Goal: Information Seeking & Learning: Learn about a topic

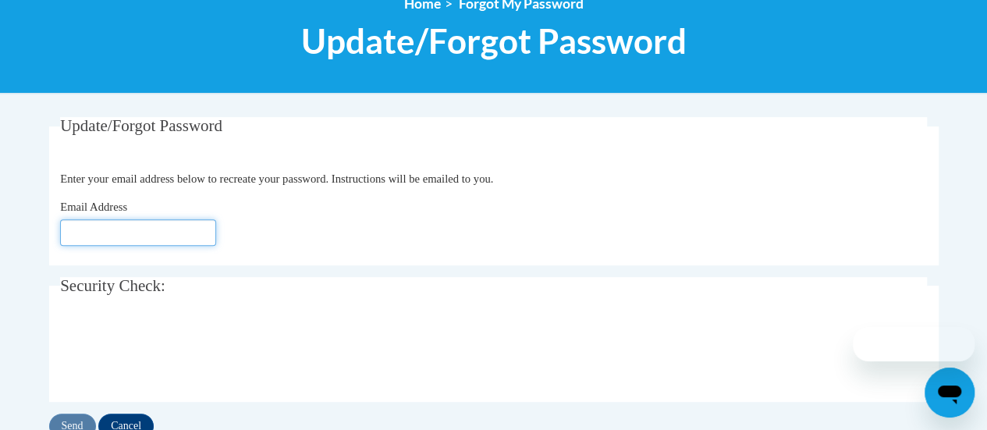
click at [159, 233] on input "Email Address" at bounding box center [138, 232] width 156 height 27
type input "[PERSON_NAME][EMAIL_ADDRESS][MEDICAL_DATA][DOMAIN_NAME]"
click button "Refresh captcha" at bounding box center [0, 0] width 0 height 0
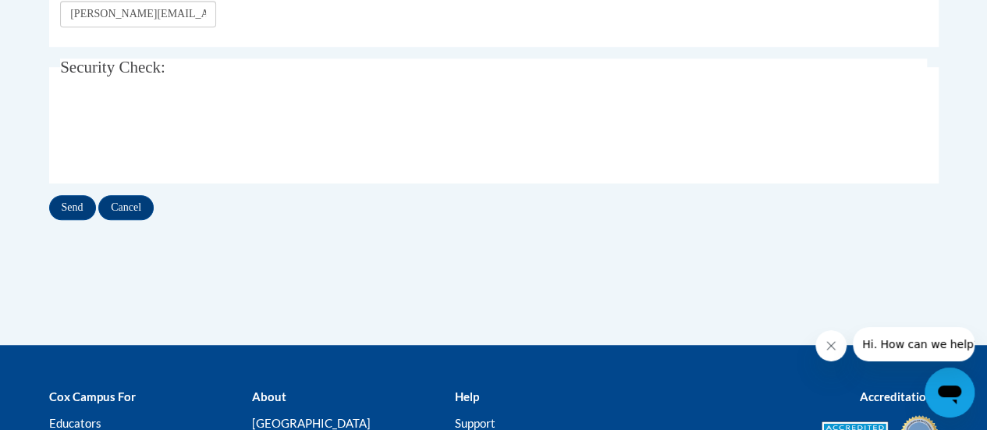
scroll to position [421, 0]
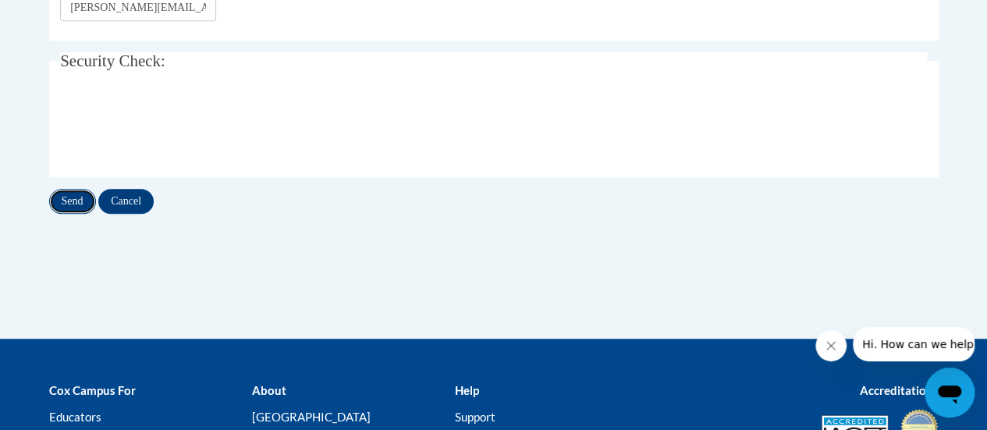
click at [73, 204] on input "Send" at bounding box center [72, 201] width 47 height 25
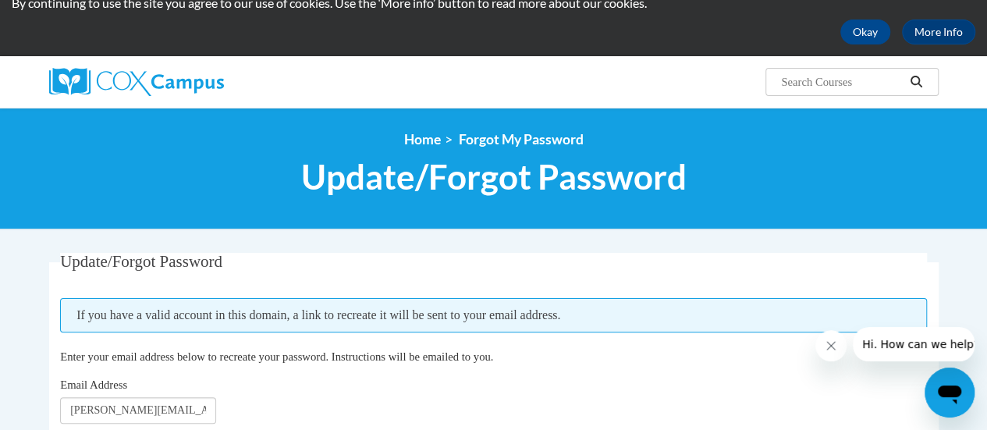
scroll to position [59, 0]
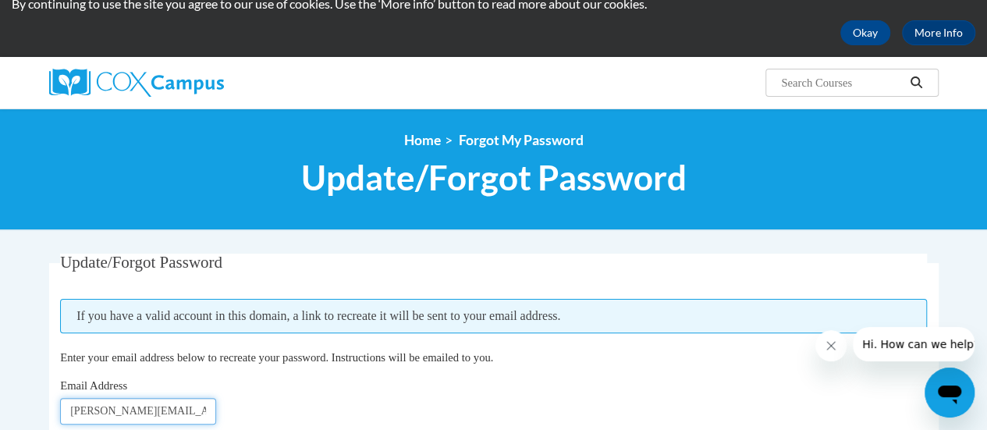
click at [145, 411] on input "[PERSON_NAME][EMAIL_ADDRESS][MEDICAL_DATA][DOMAIN_NAME]" at bounding box center [138, 411] width 156 height 27
click at [145, 411] on input "stephanie@rusd.org" at bounding box center [138, 411] width 156 height 27
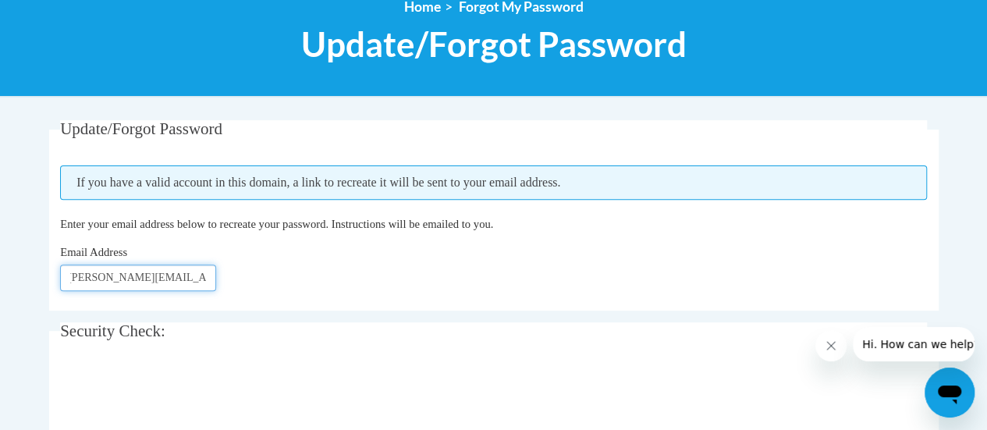
scroll to position [194, 0]
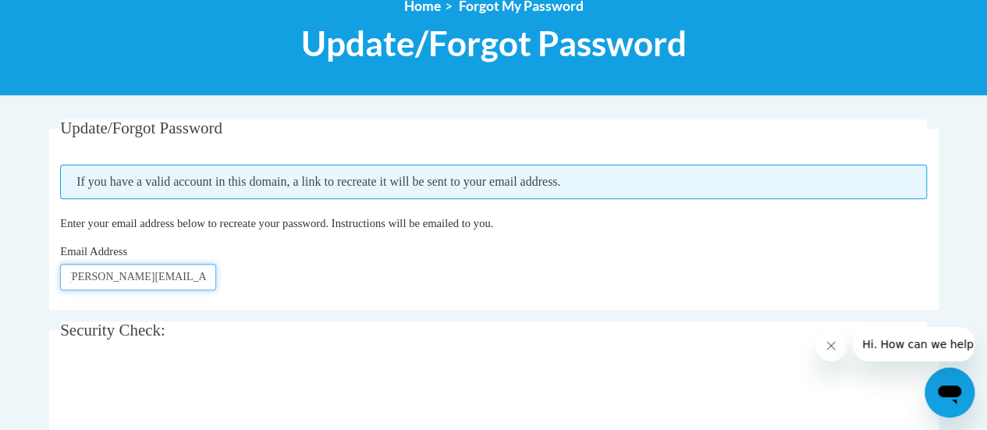
type input "stephanie.schumacher@rusd.org"
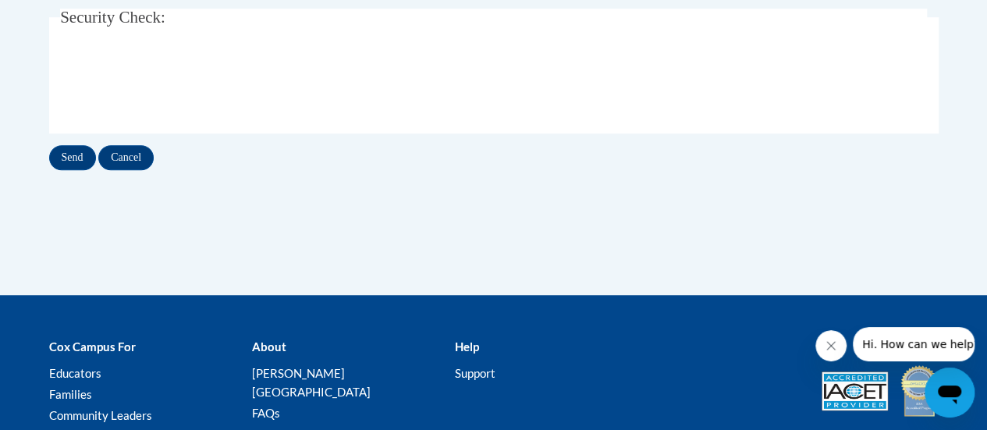
scroll to position [507, 0]
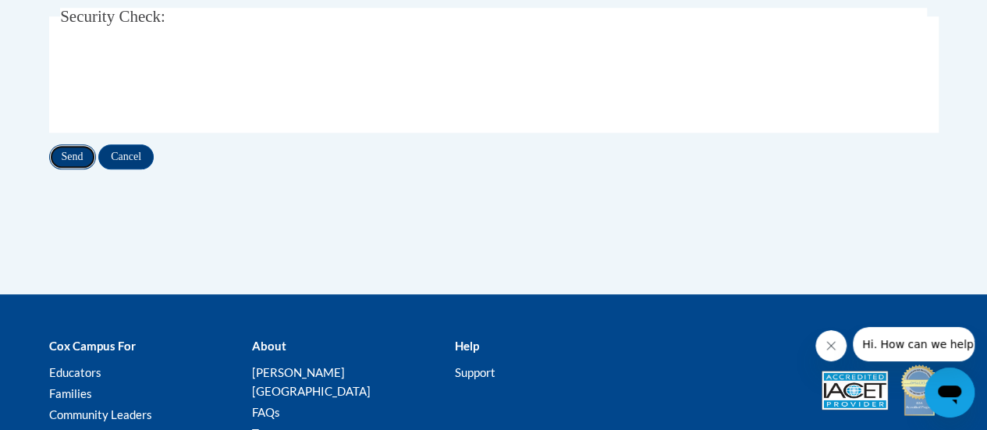
click at [62, 149] on input "Send" at bounding box center [72, 156] width 47 height 25
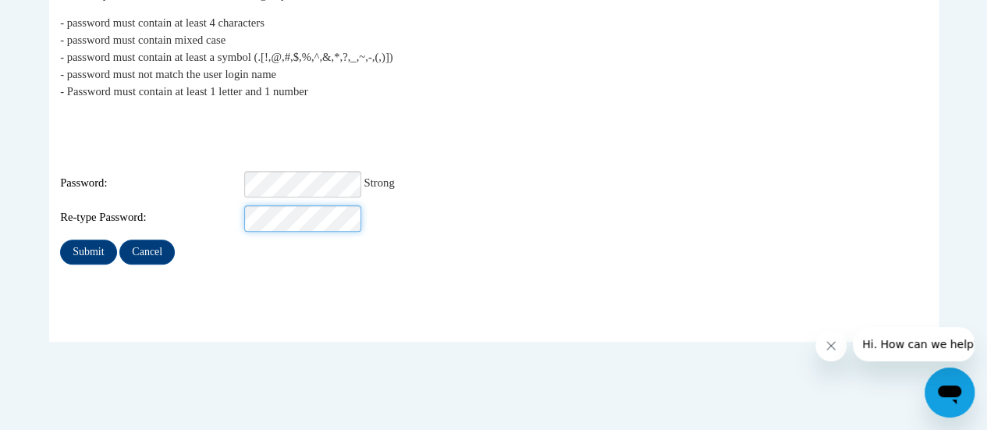
click at [60, 240] on input "Submit" at bounding box center [88, 252] width 56 height 25
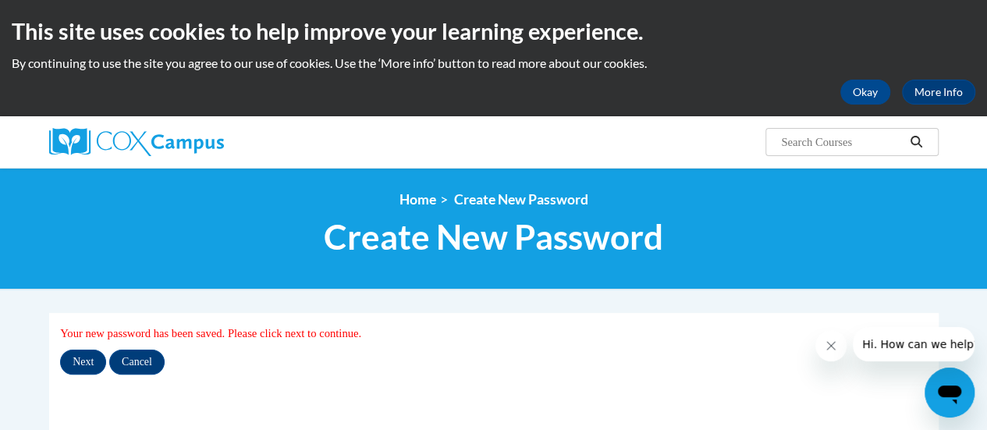
scroll to position [184, 0]
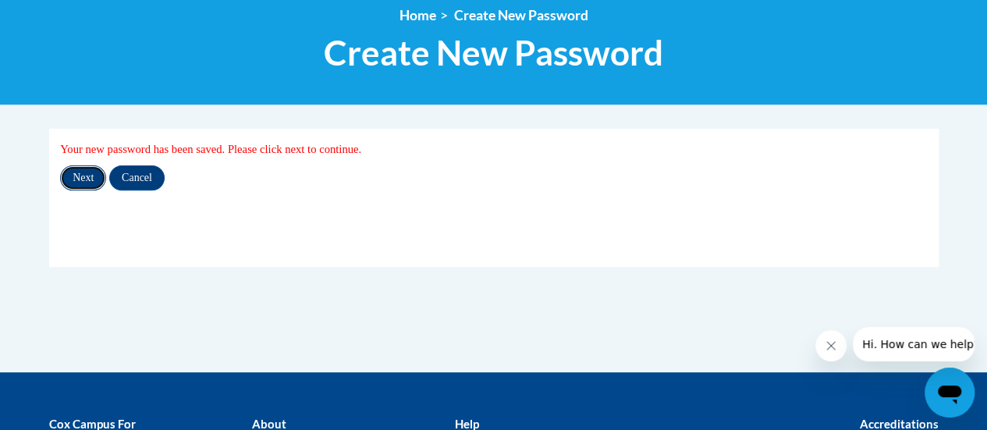
click at [76, 179] on input "Next" at bounding box center [83, 177] width 46 height 25
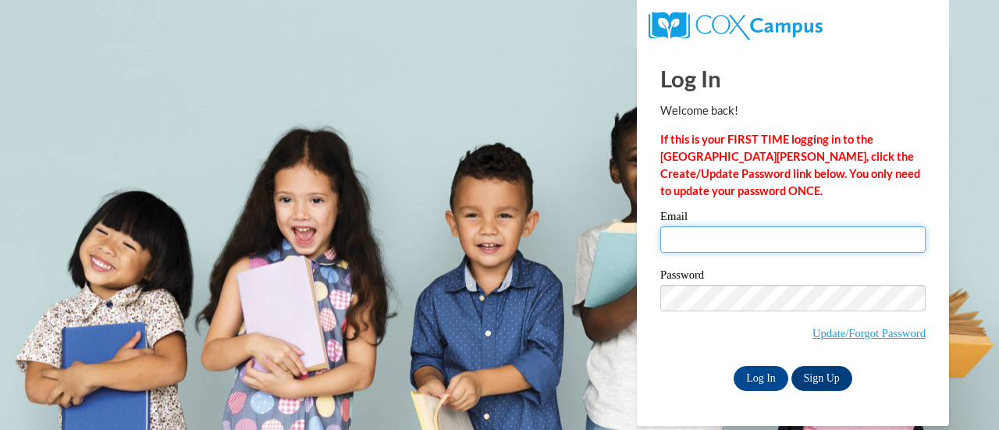
click at [724, 240] on input "Email" at bounding box center [792, 239] width 265 height 27
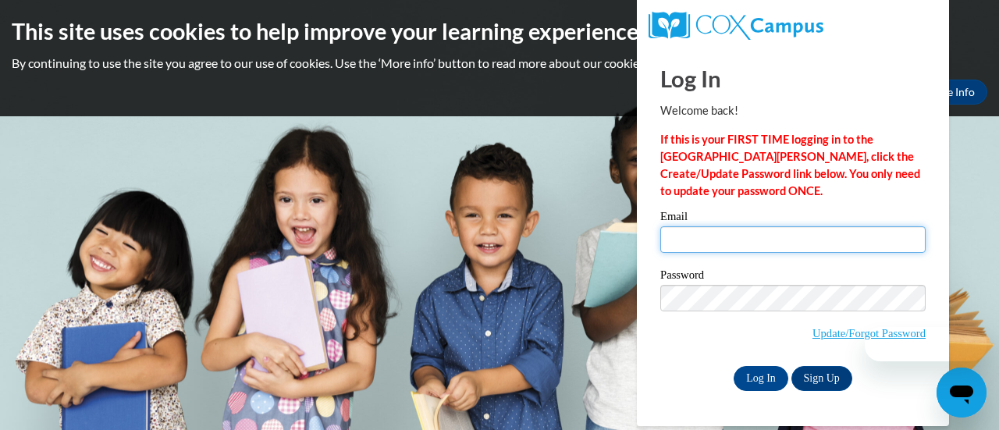
type input "[PERSON_NAME][EMAIL_ADDRESS][MEDICAL_DATA][DOMAIN_NAME]"
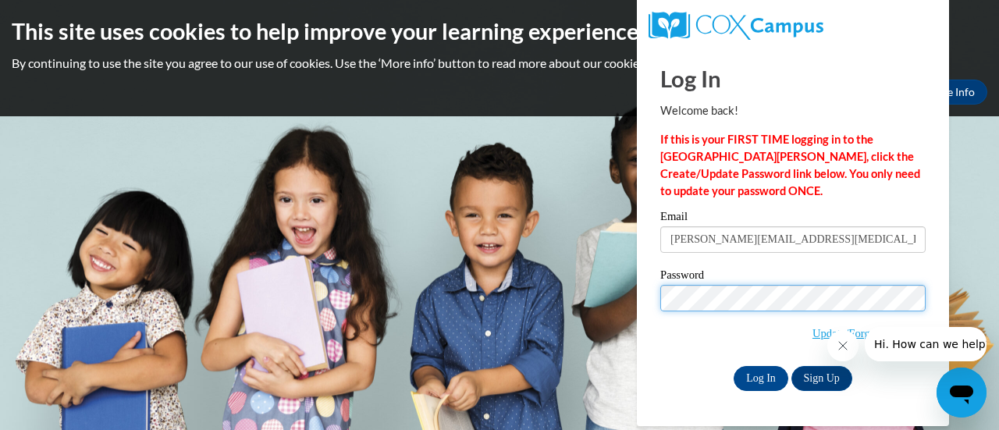
click at [603, 300] on body "This site uses cookies to help improve your learning experience. By continuing …" at bounding box center [499, 215] width 999 height 430
click at [734, 366] on input "Log In" at bounding box center [761, 378] width 55 height 25
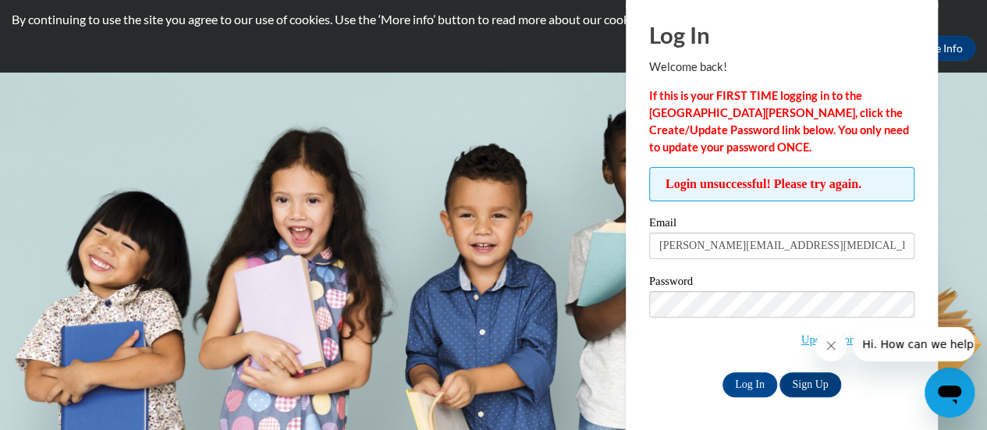
scroll to position [44, 0]
click at [733, 340] on span "Update/Forgot Password" at bounding box center [781, 323] width 265 height 65
click at [839, 347] on button "Close message from company" at bounding box center [830, 345] width 31 height 31
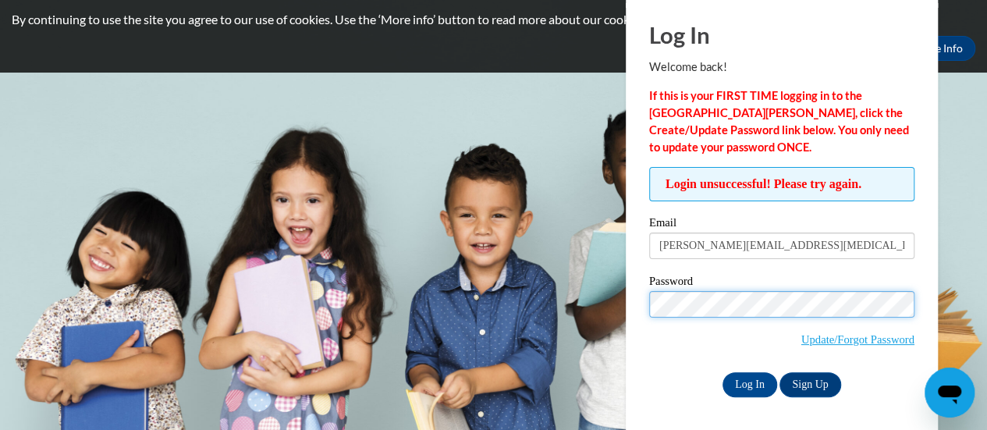
click at [556, 294] on body "This site uses cookies to help improve your learning experience. By continuing …" at bounding box center [493, 171] width 987 height 430
click at [723, 372] on input "Log In" at bounding box center [750, 384] width 55 height 25
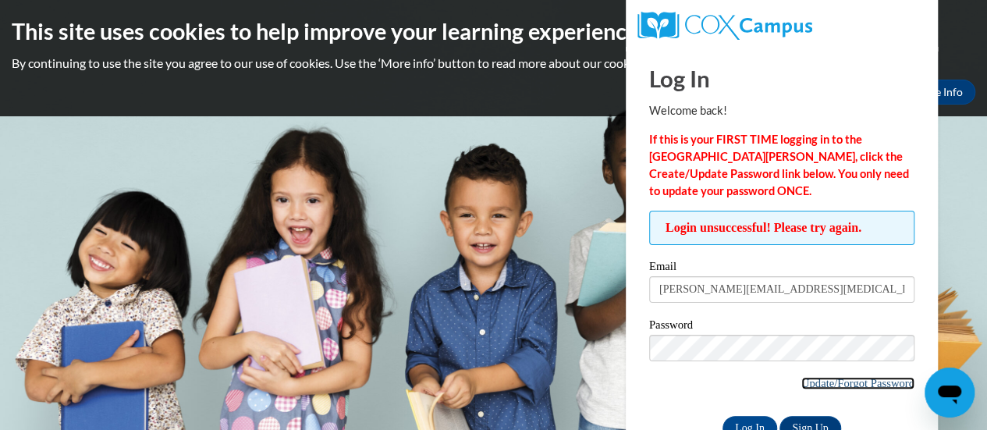
click at [860, 382] on link "Update/Forgot Password" at bounding box center [857, 383] width 113 height 12
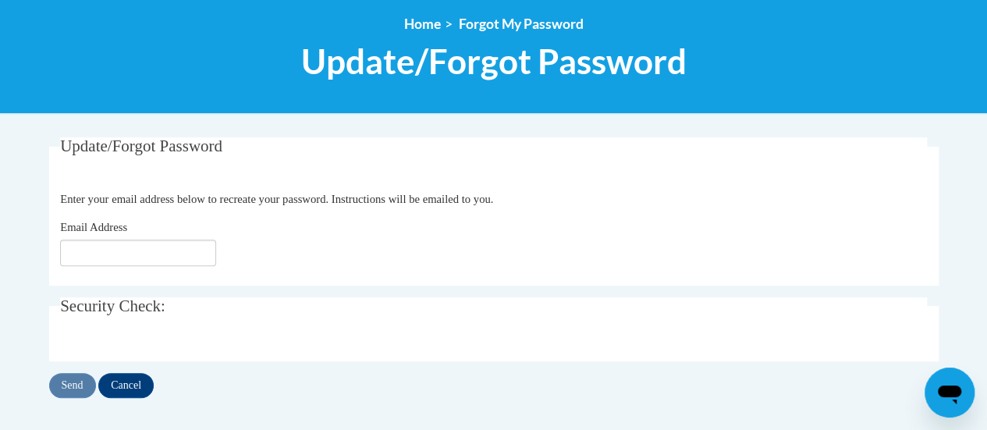
scroll to position [176, 0]
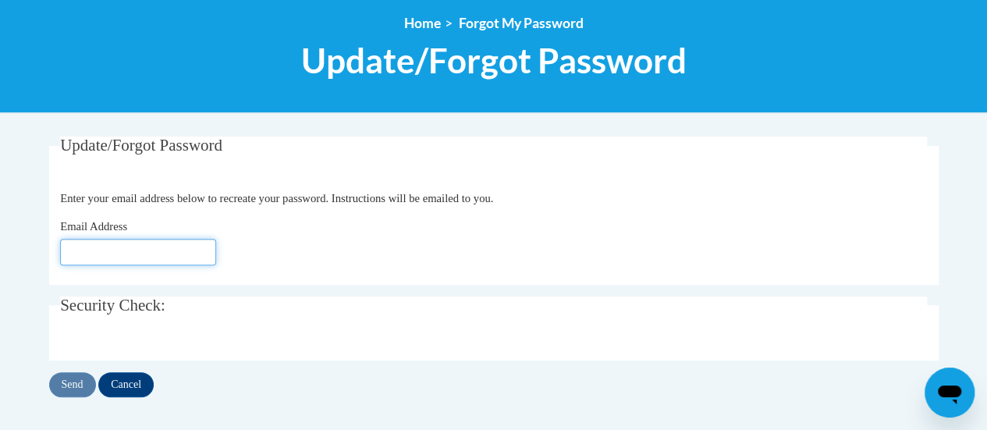
click at [161, 246] on input "Email Address" at bounding box center [138, 252] width 156 height 27
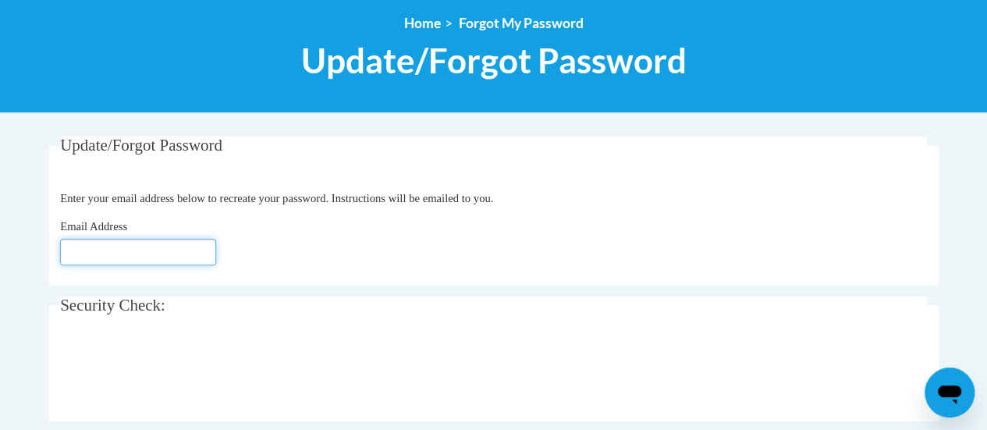
type input "[EMAIL_ADDRESS][MEDICAL_DATA][DOMAIN_NAME]"
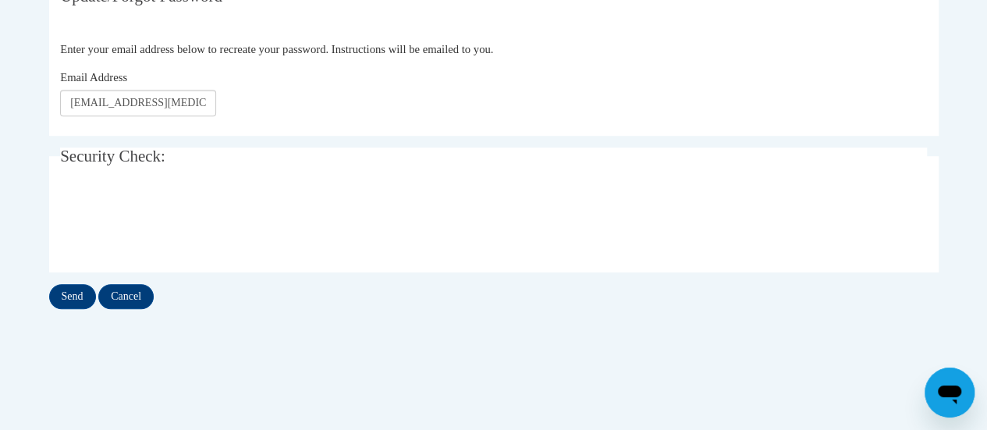
scroll to position [327, 0]
click at [83, 288] on input "Send" at bounding box center [72, 294] width 47 height 25
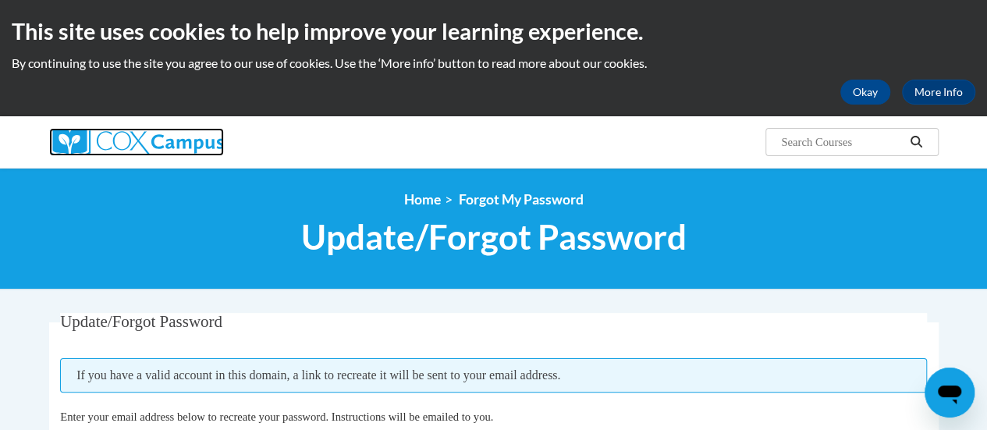
click at [206, 145] on img at bounding box center [136, 142] width 175 height 28
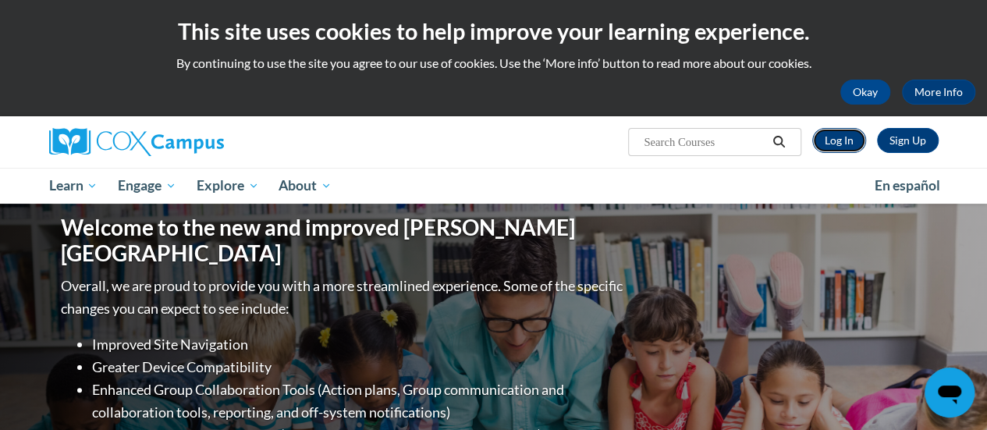
click at [844, 148] on link "Log In" at bounding box center [839, 140] width 54 height 25
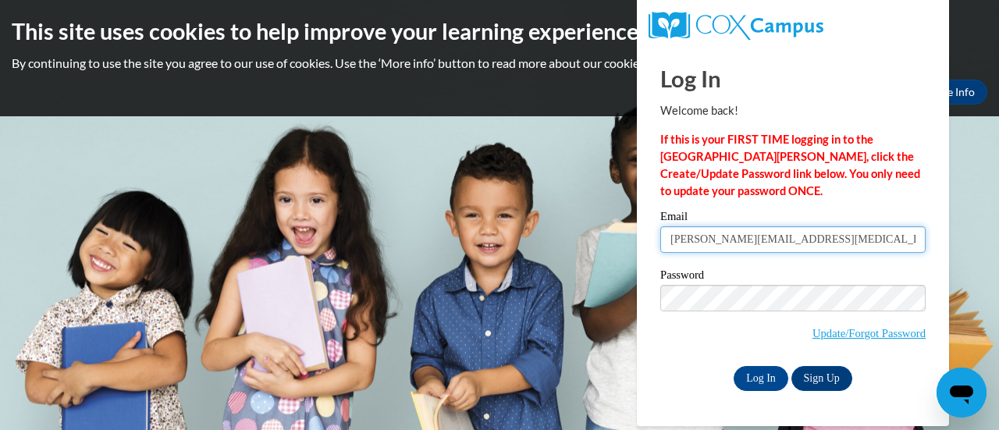
drag, startPoint x: 800, startPoint y: 240, endPoint x: 674, endPoint y: 249, distance: 126.0
click at [674, 249] on input "stephanie.muse@rusd.org" at bounding box center [792, 239] width 265 height 27
type input "s"
type input "a"
type input "stephanie.schumacher@rusd.org"
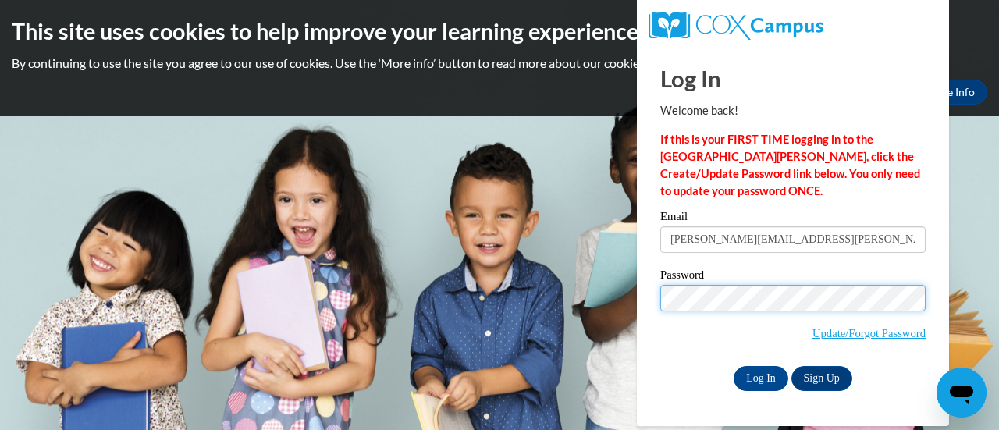
click at [636, 308] on body "This site uses cookies to help improve your learning experience. By continuing …" at bounding box center [499, 215] width 999 height 430
click at [734, 366] on input "Log In" at bounding box center [761, 378] width 55 height 25
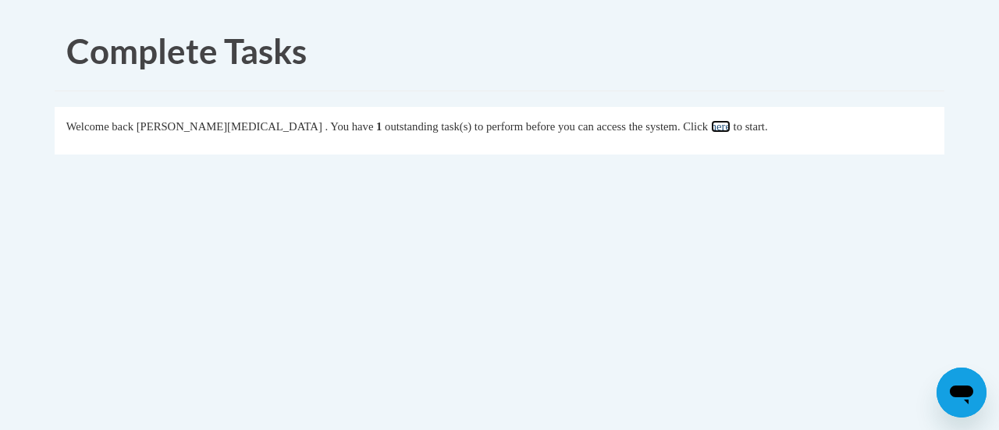
click at [711, 129] on link "here" at bounding box center [721, 126] width 20 height 12
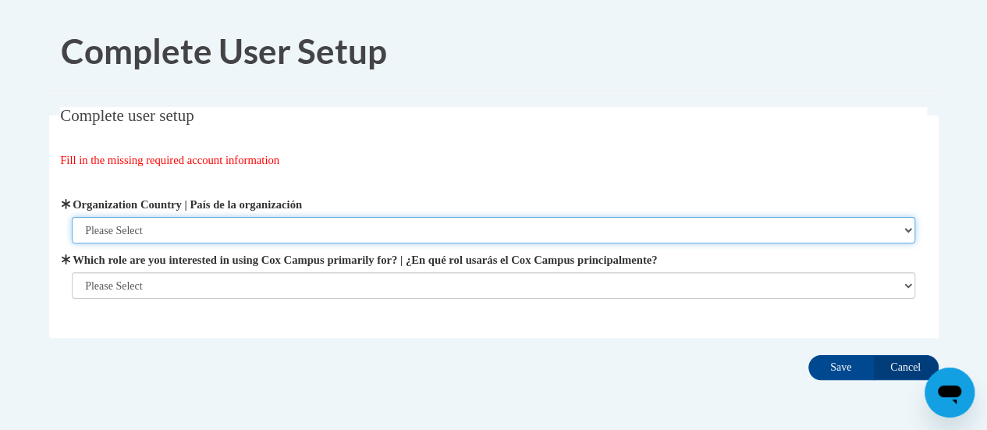
click at [460, 227] on select "Please Select United States | Estados Unidos Outside of the United States | Fue…" at bounding box center [494, 230] width 844 height 27
select select "ad49bcad-a171-4b2e-b99c-48b446064914"
click at [72, 217] on select "Please Select United States | Estados Unidos Outside of the United States | Fue…" at bounding box center [494, 230] width 844 height 27
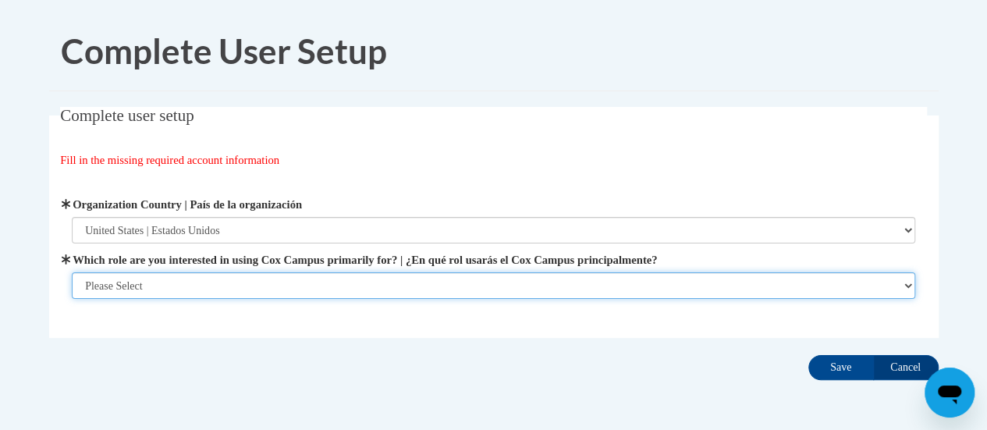
click at [429, 285] on select "Please Select College/University | Colegio/Universidad Community/Nonprofit Part…" at bounding box center [494, 285] width 844 height 27
select select "fbf2d438-af2f-41f8-98f1-81c410e29de3"
click at [72, 299] on select "Please Select College/University | Colegio/Universidad Community/Nonprofit Part…" at bounding box center [494, 285] width 844 height 27
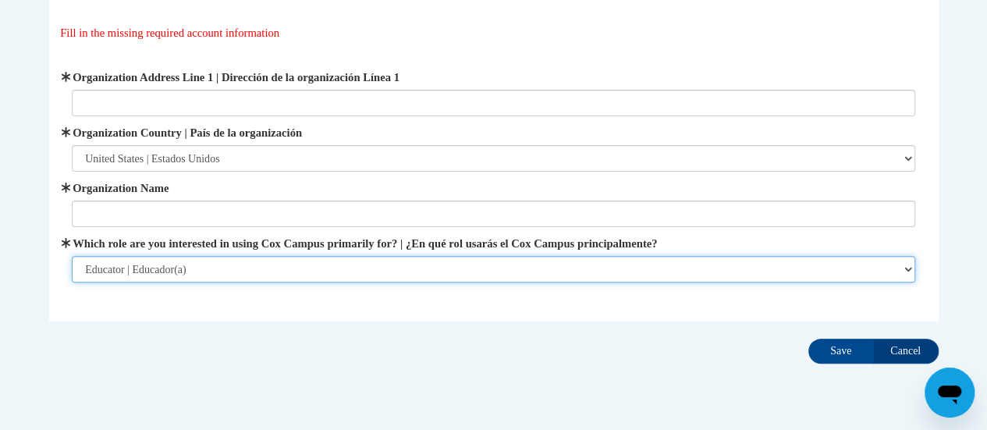
scroll to position [128, 0]
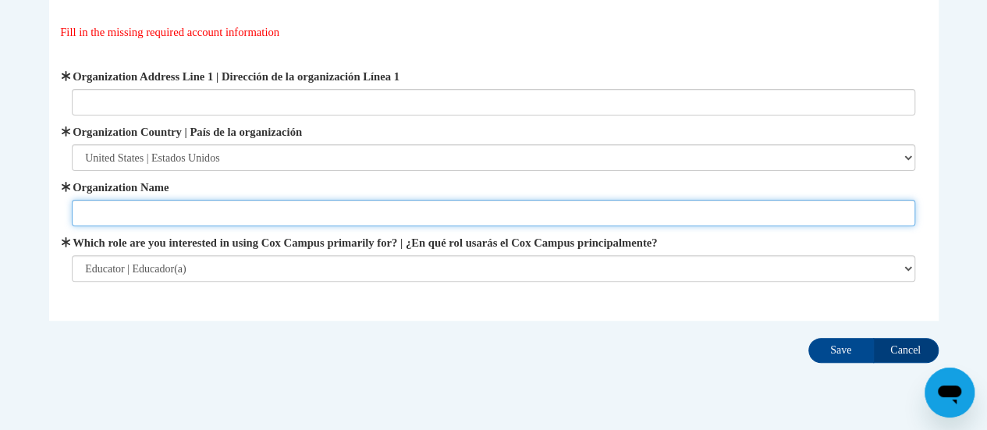
click at [332, 206] on input "Organization Name" at bounding box center [494, 213] width 844 height 27
type input "Racine Unified"
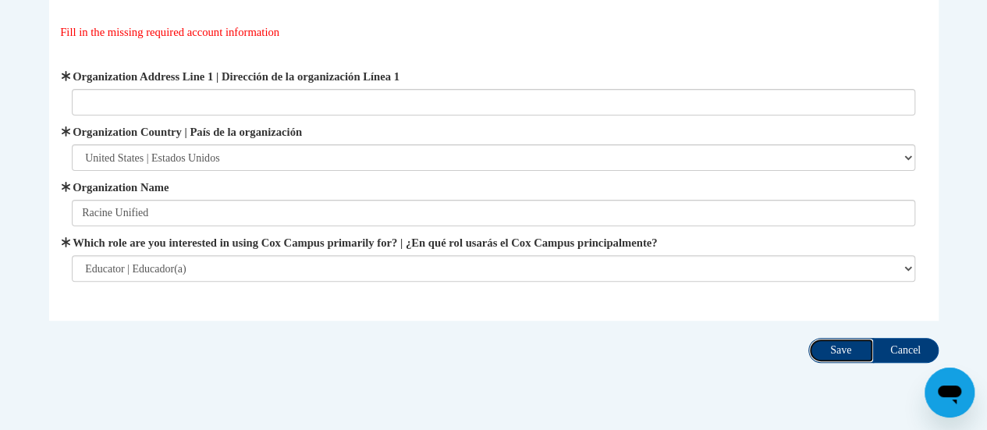
click at [846, 343] on input "Save" at bounding box center [841, 350] width 66 height 25
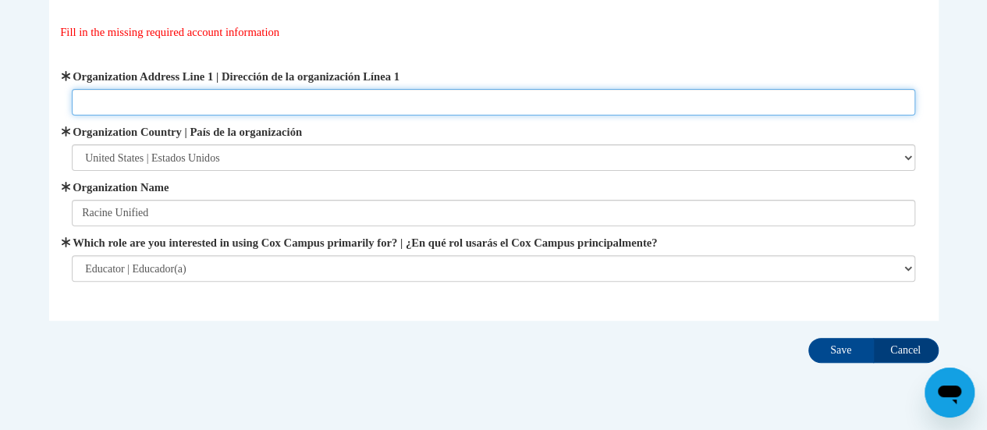
click at [387, 103] on input "Organization Address Line 1 | Dirección de la organización Línea 1" at bounding box center [494, 102] width 844 height 27
type input "8332 Northwestern Ave Racine Wi 53406"
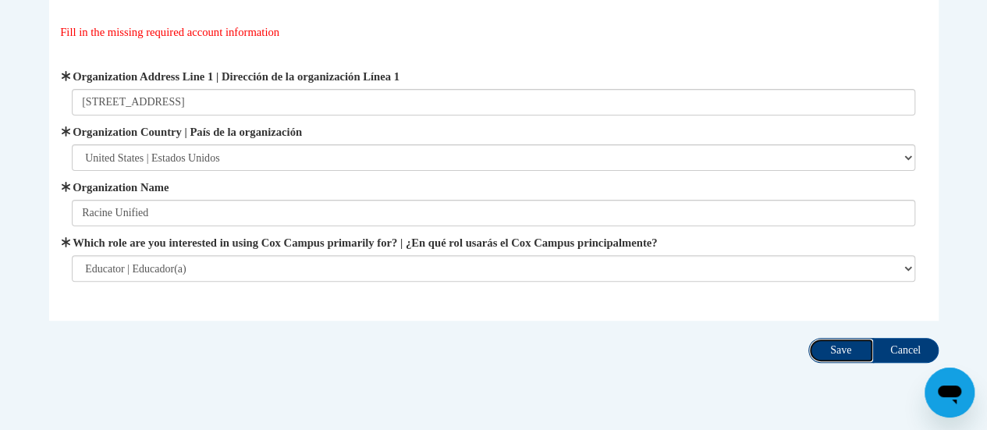
click at [838, 344] on input "Save" at bounding box center [841, 350] width 66 height 25
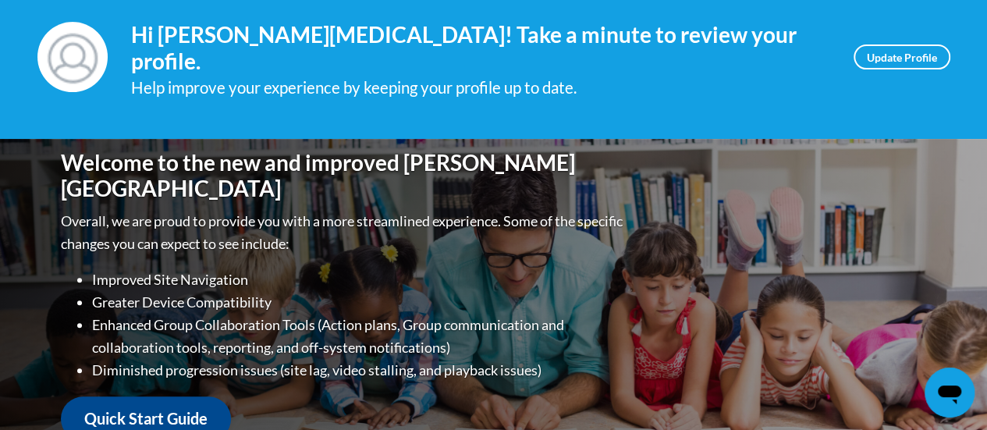
scroll to position [66, 0]
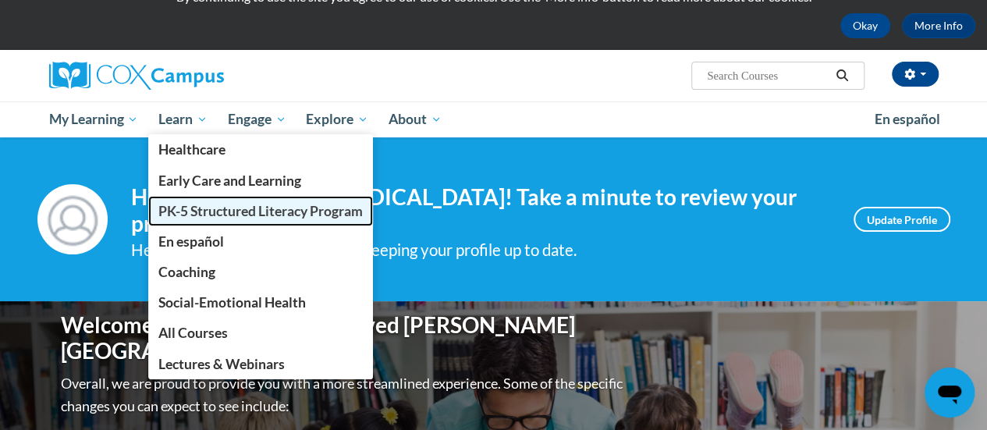
click at [200, 216] on span "PK-5 Structured Literacy Program" at bounding box center [260, 211] width 204 height 16
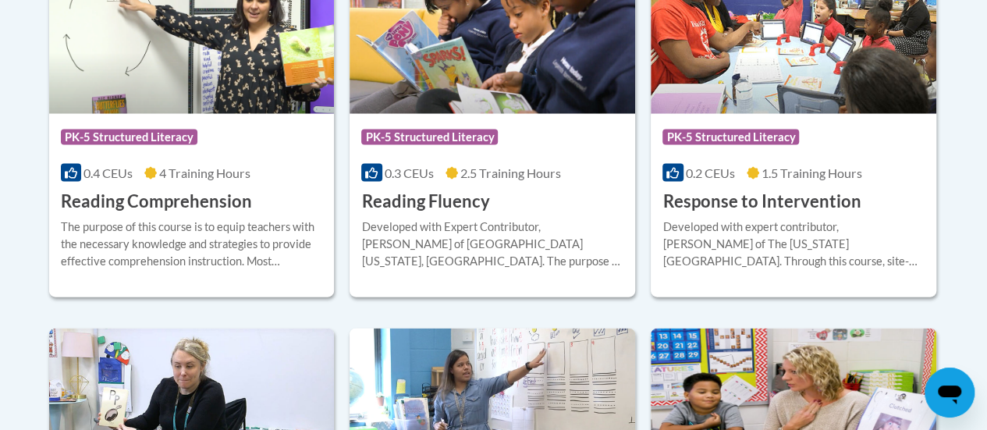
scroll to position [1552, 0]
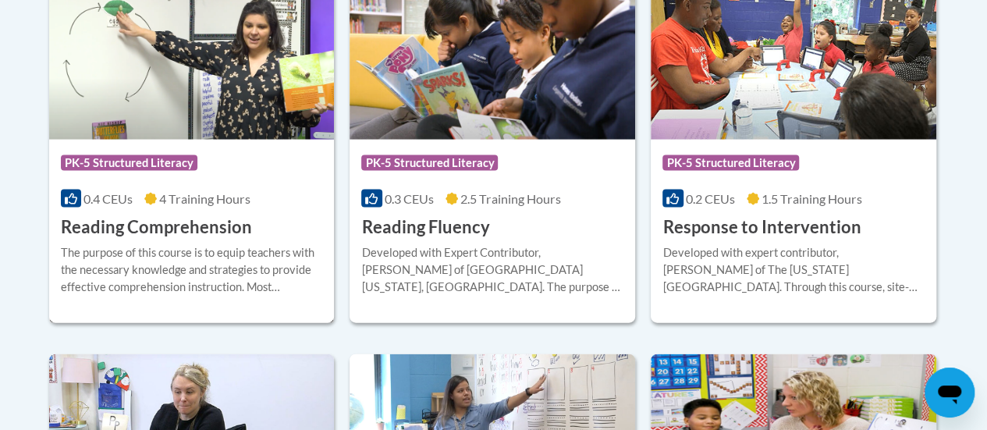
click at [151, 69] on img at bounding box center [192, 59] width 286 height 159
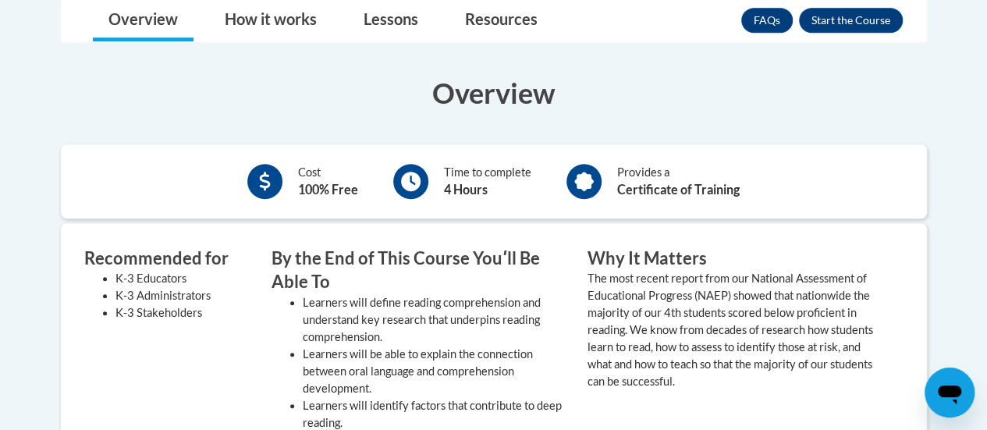
scroll to position [435, 0]
click at [833, 24] on button "Enroll" at bounding box center [851, 19] width 104 height 25
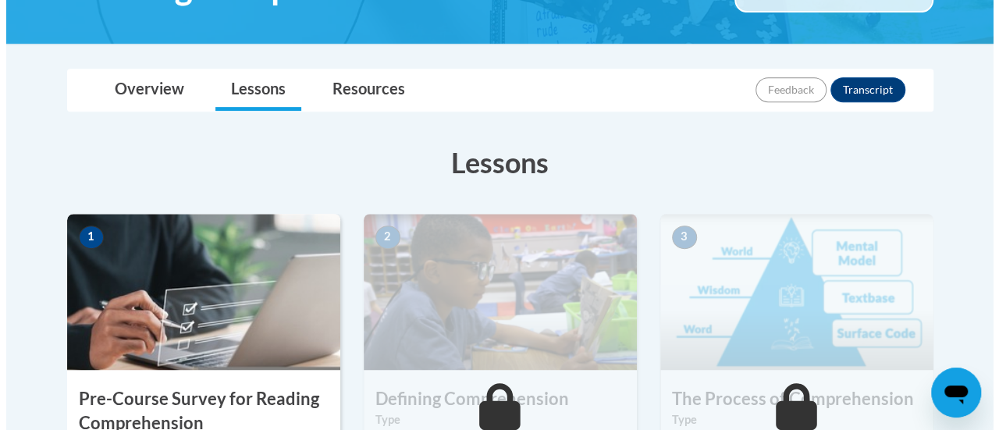
scroll to position [522, 0]
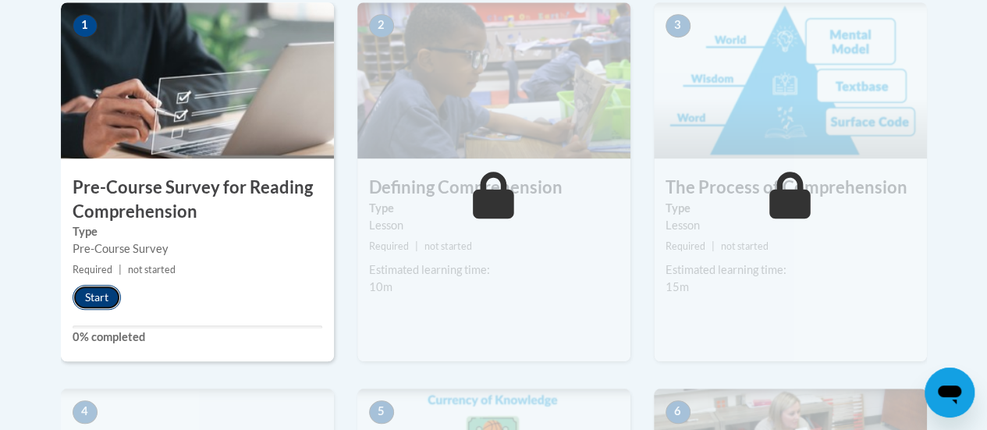
click at [97, 297] on button "Start" at bounding box center [97, 297] width 48 height 25
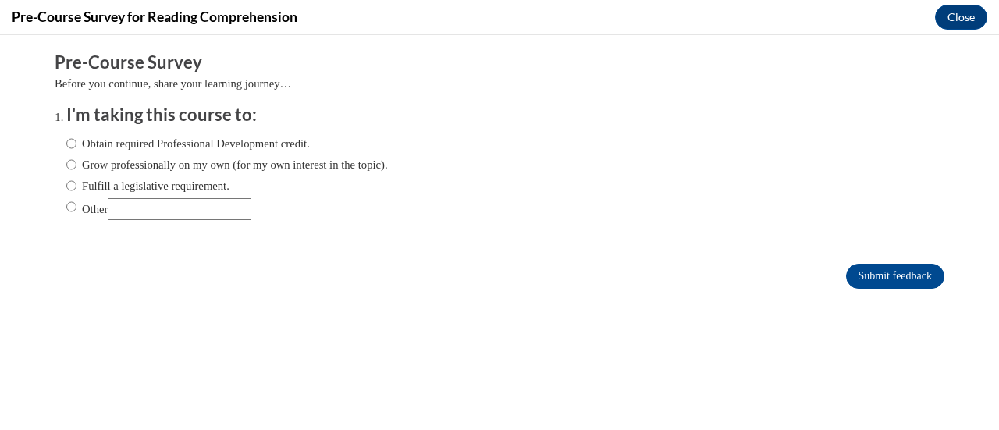
scroll to position [0, 0]
click at [141, 143] on label "Obtain required Professional Development credit." at bounding box center [187, 143] width 243 height 17
click at [76, 143] on input "Obtain required Professional Development credit." at bounding box center [71, 143] width 10 height 17
radio input "true"
click at [915, 291] on form "Pre-Course Survey Before you continue, share your learning journey… I'm taking …" at bounding box center [500, 178] width 890 height 254
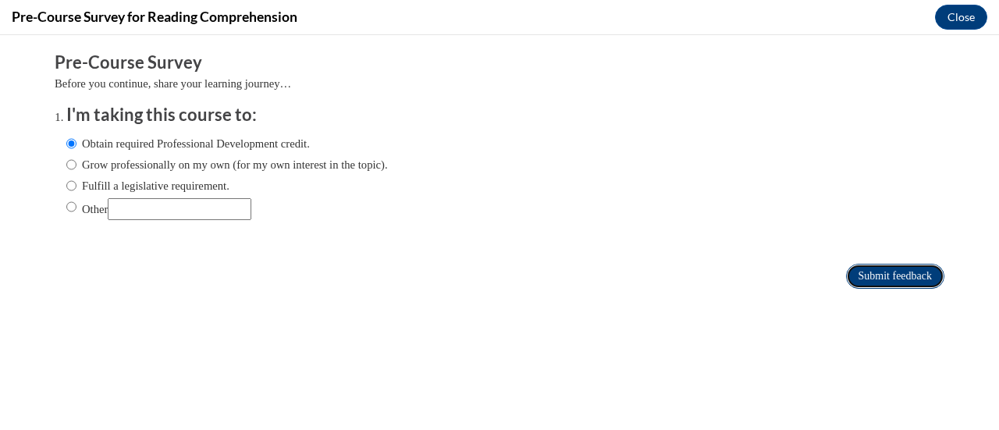
click at [911, 281] on input "Submit feedback" at bounding box center [895, 276] width 98 height 25
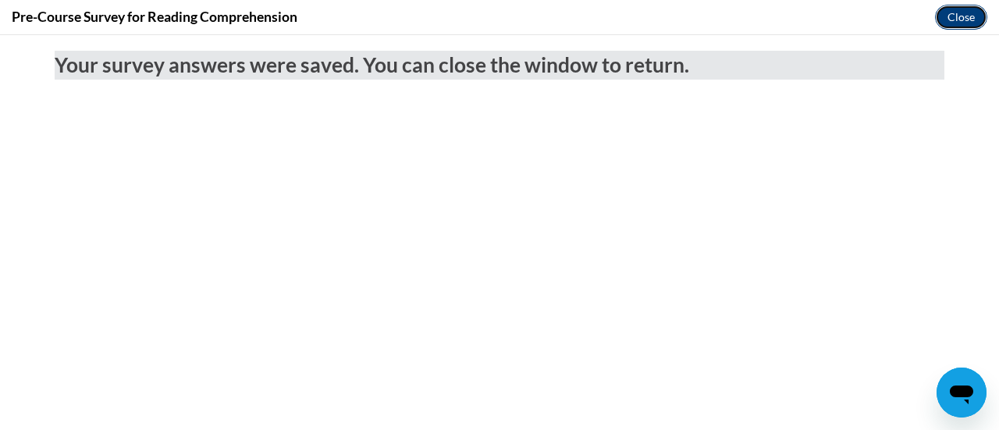
click at [941, 20] on button "Close" at bounding box center [961, 17] width 52 height 25
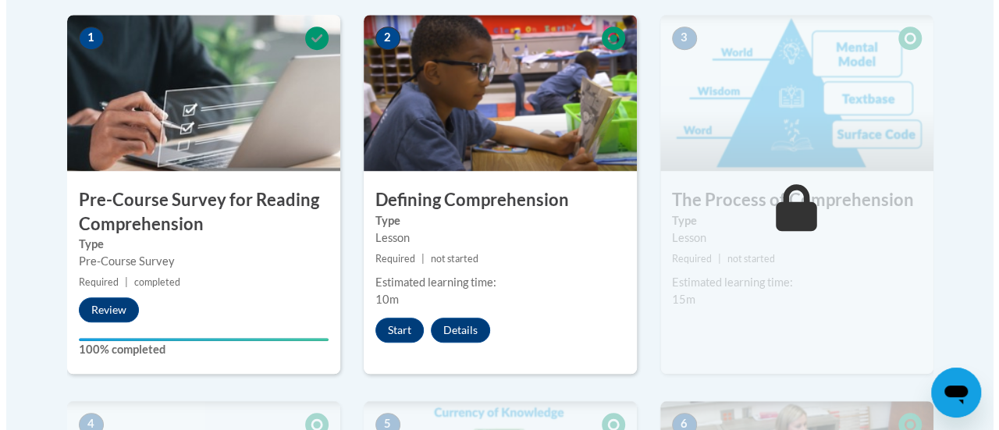
scroll to position [509, 0]
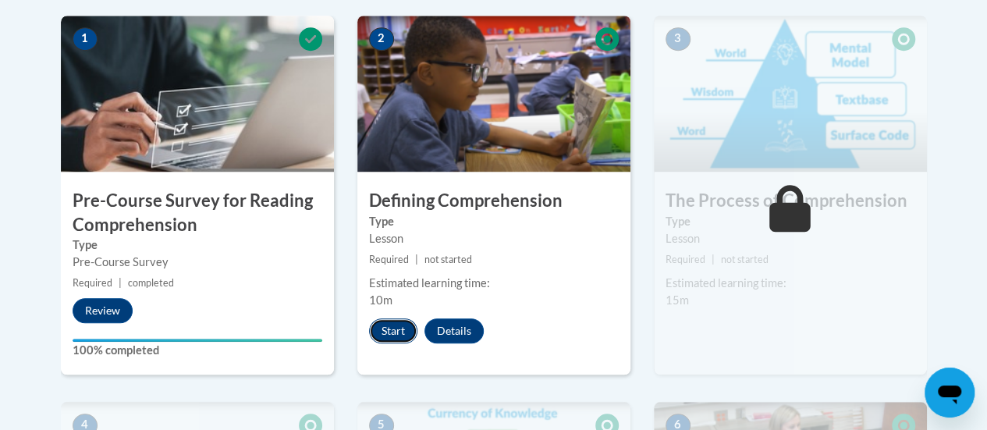
click at [385, 329] on button "Start" at bounding box center [393, 330] width 48 height 25
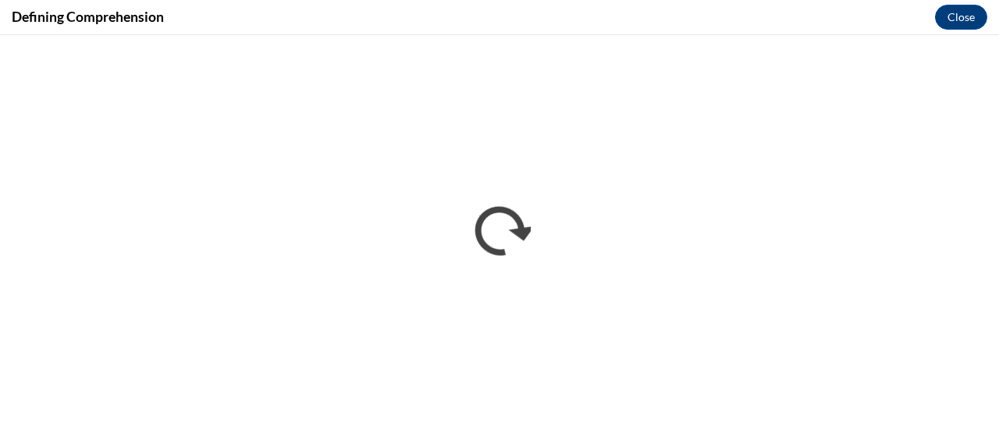
scroll to position [0, 0]
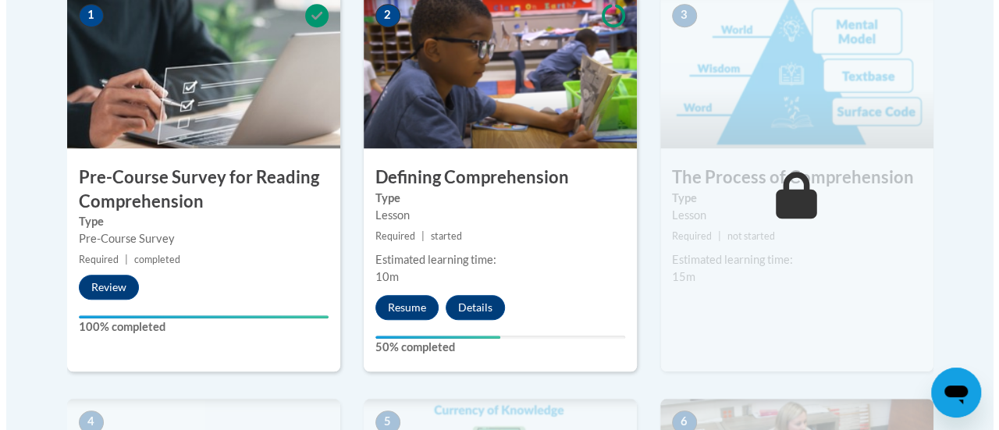
scroll to position [592, 0]
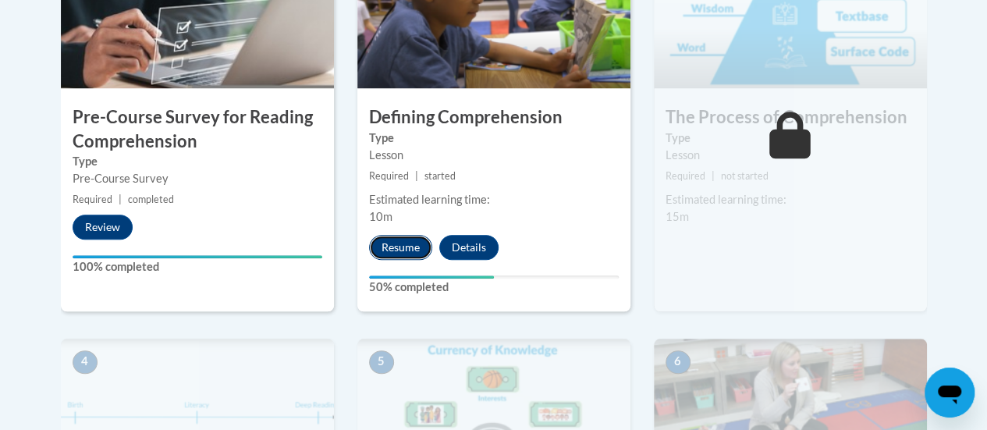
click at [407, 236] on button "Resume" at bounding box center [400, 247] width 63 height 25
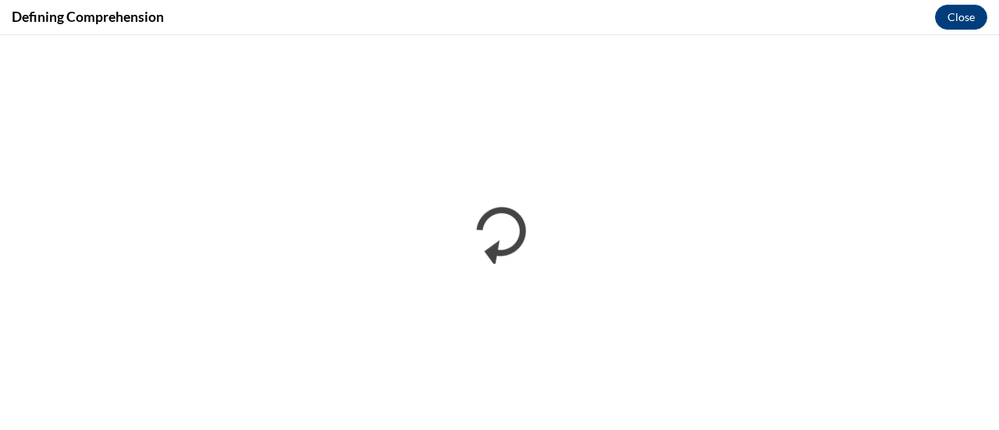
scroll to position [0, 0]
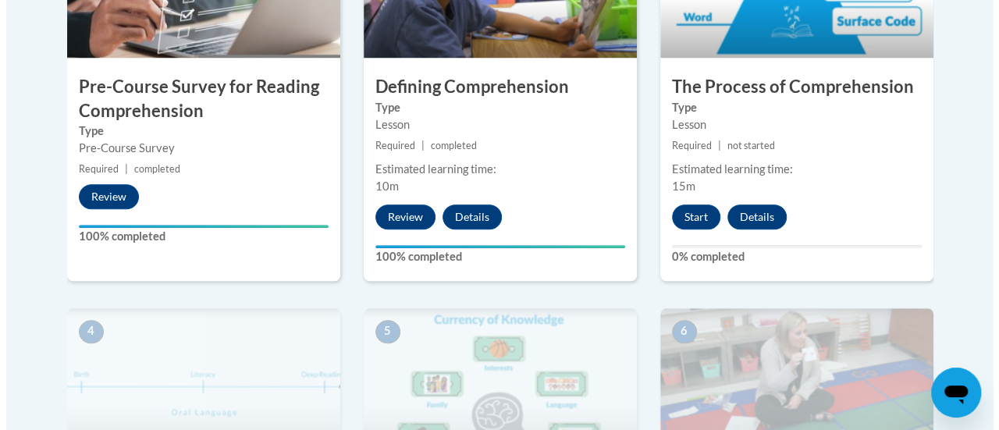
scroll to position [624, 0]
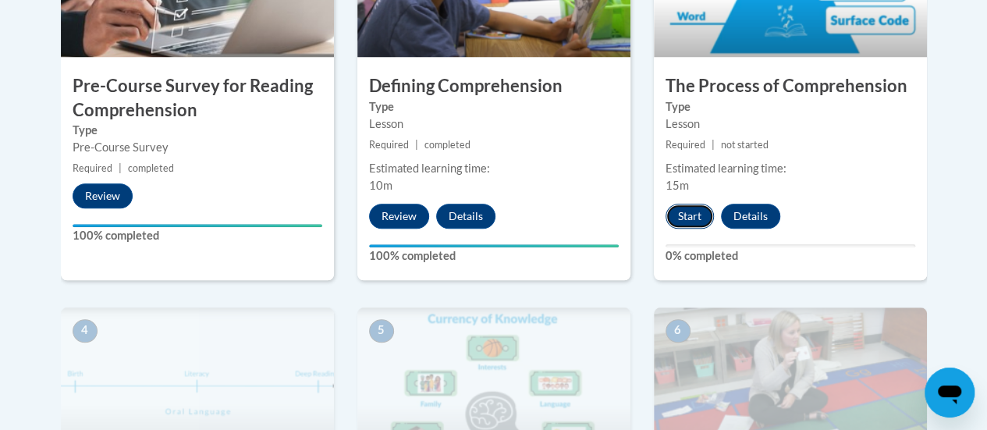
click at [687, 218] on button "Start" at bounding box center [690, 216] width 48 height 25
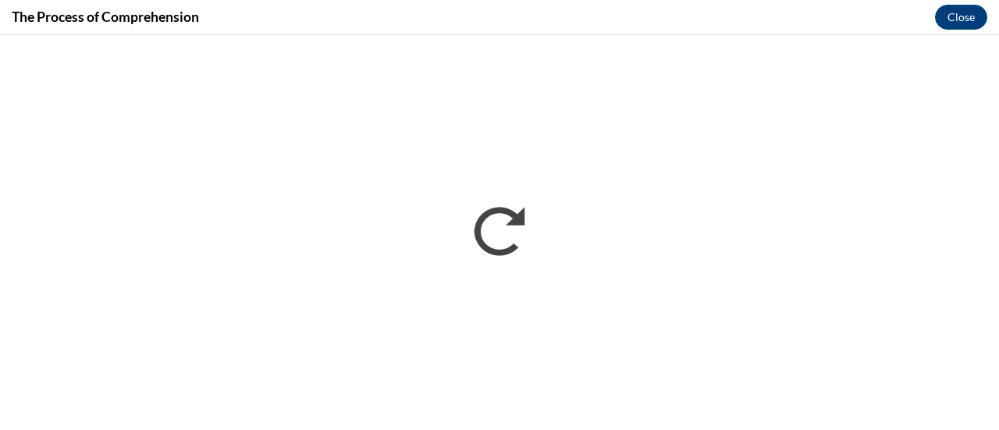
scroll to position [0, 0]
click at [560, 16] on div "The Process of Comprehension Close" at bounding box center [499, 17] width 999 height 35
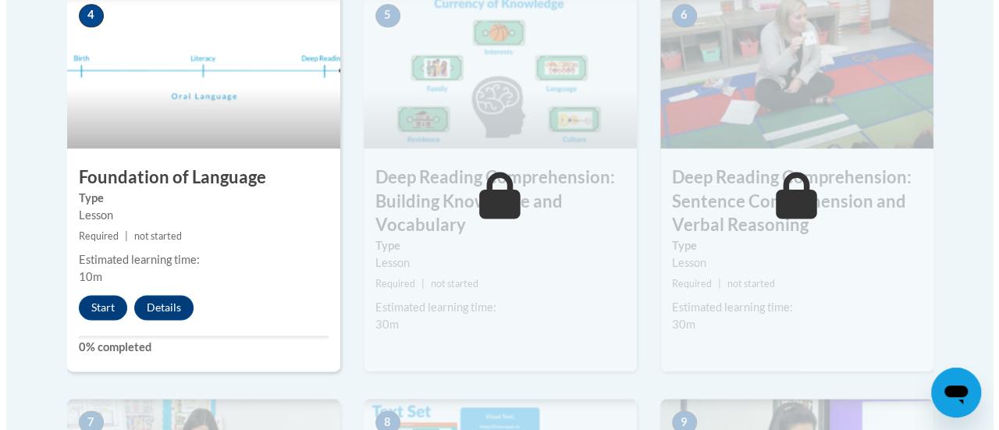
scroll to position [940, 0]
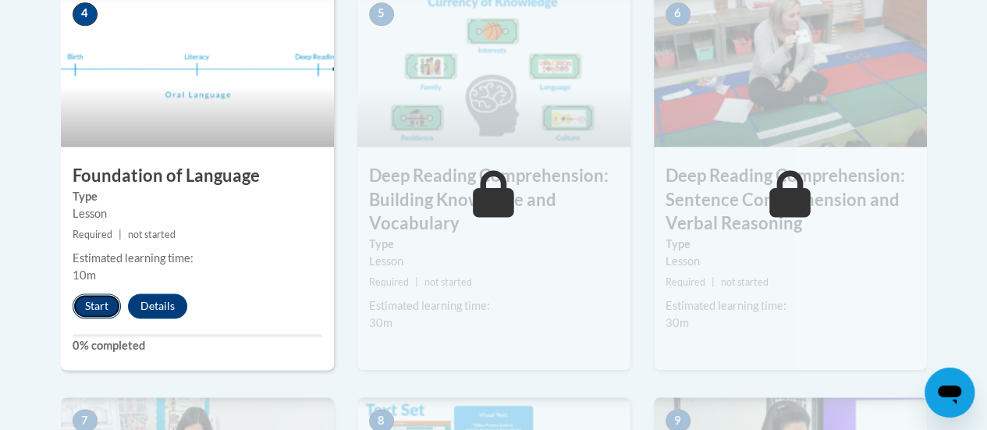
click at [107, 308] on button "Start" at bounding box center [97, 305] width 48 height 25
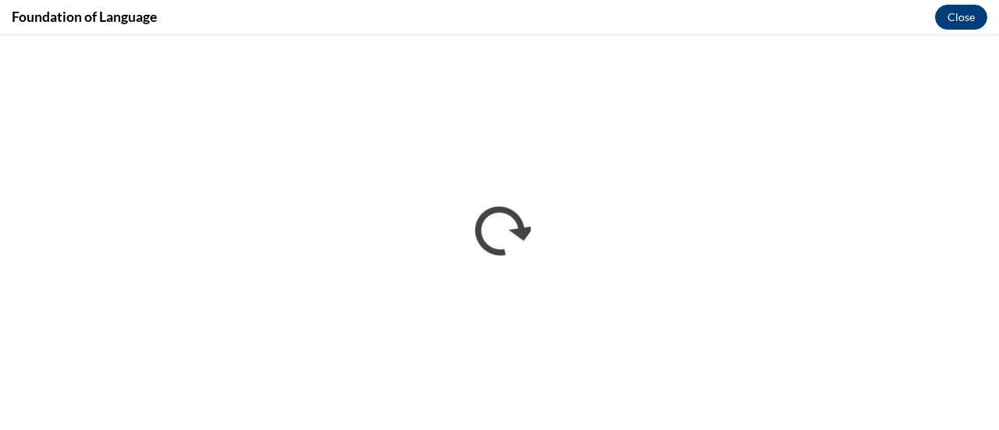
scroll to position [0, 0]
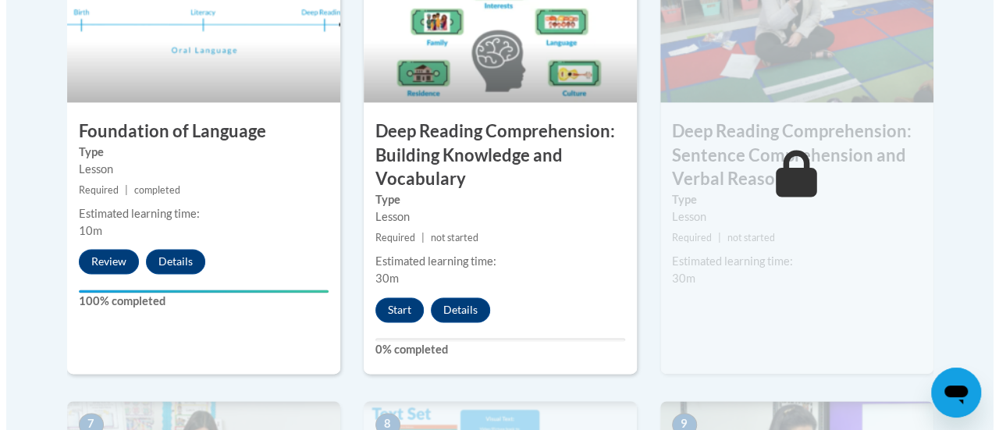
scroll to position [986, 0]
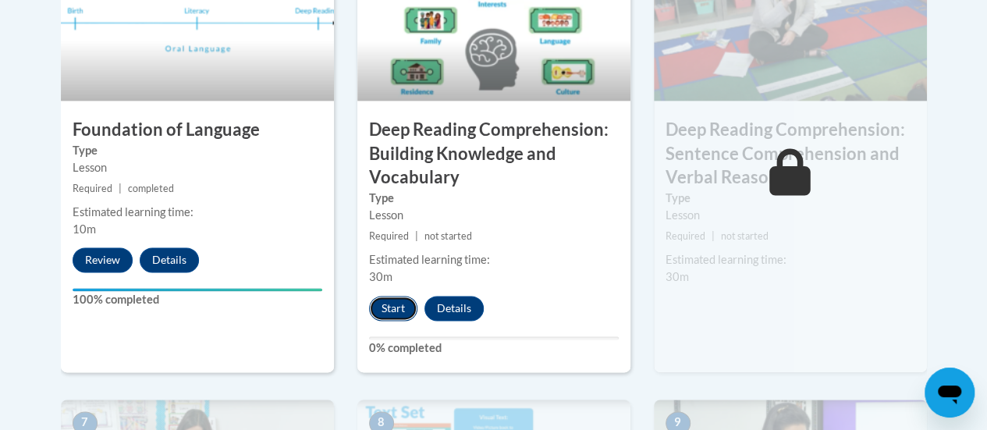
click at [389, 316] on button "Start" at bounding box center [393, 308] width 48 height 25
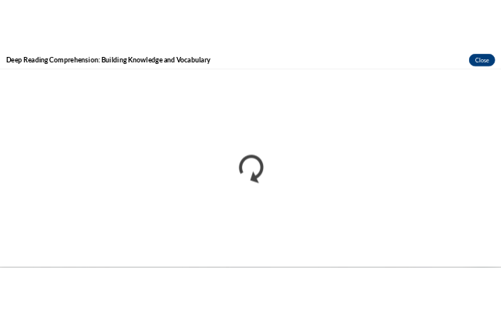
scroll to position [0, 0]
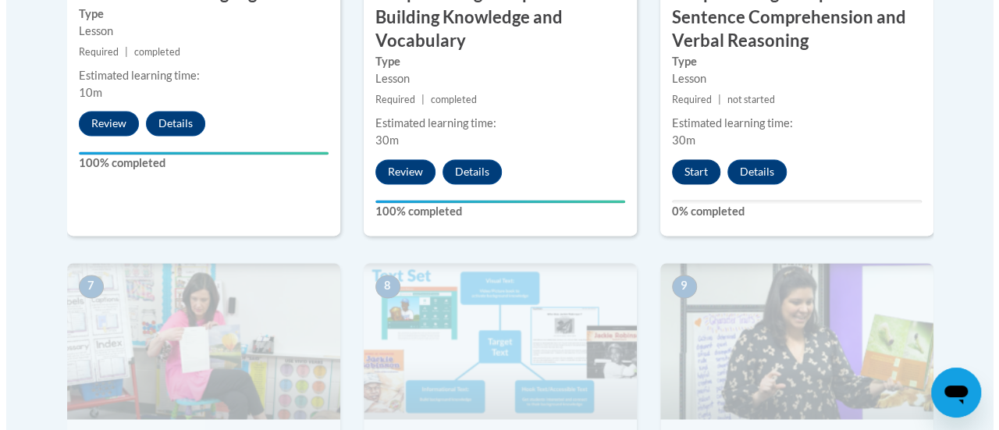
scroll to position [1110, 0]
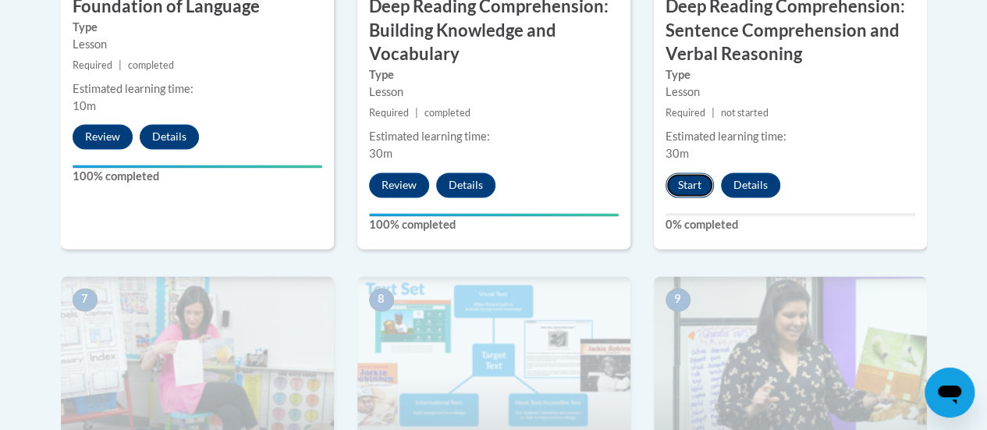
click at [489, 188] on button "Start" at bounding box center [690, 184] width 48 height 25
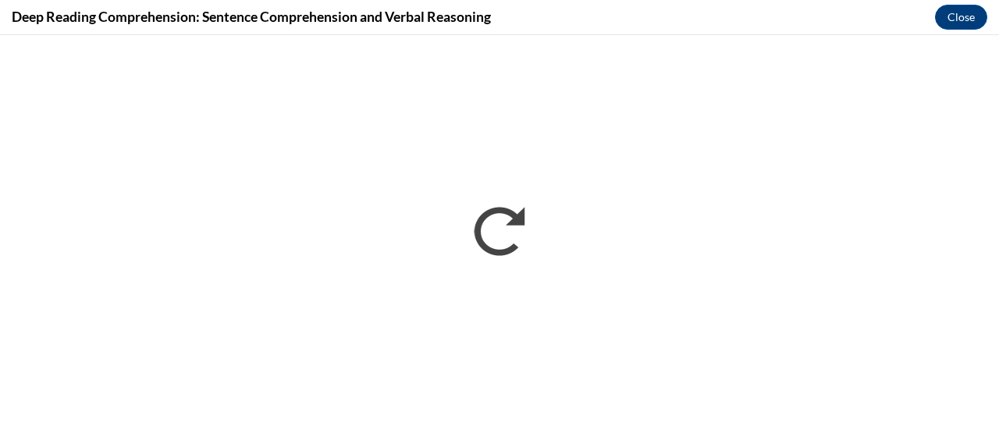
scroll to position [0, 0]
